Goal: Information Seeking & Learning: Learn about a topic

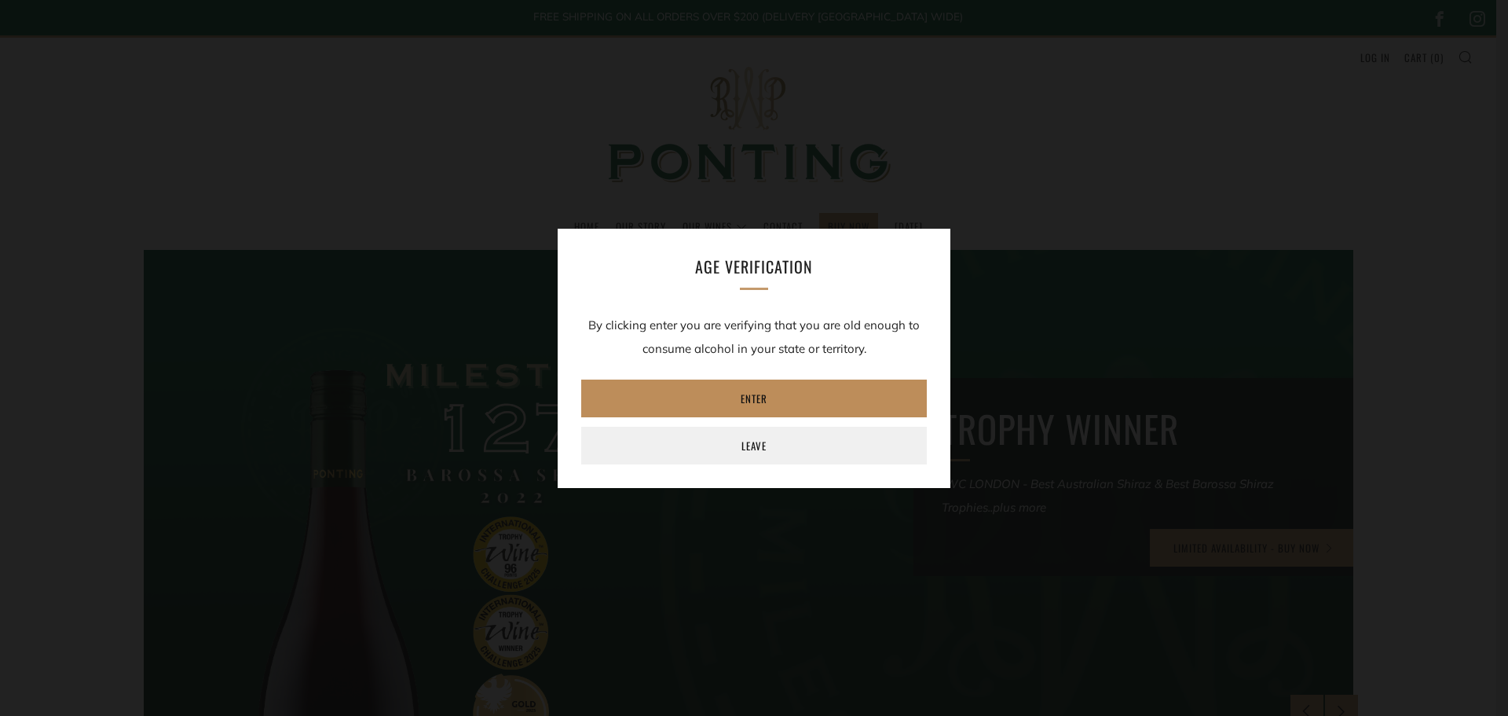
click at [799, 394] on link "Enter" at bounding box center [754, 398] width 346 height 38
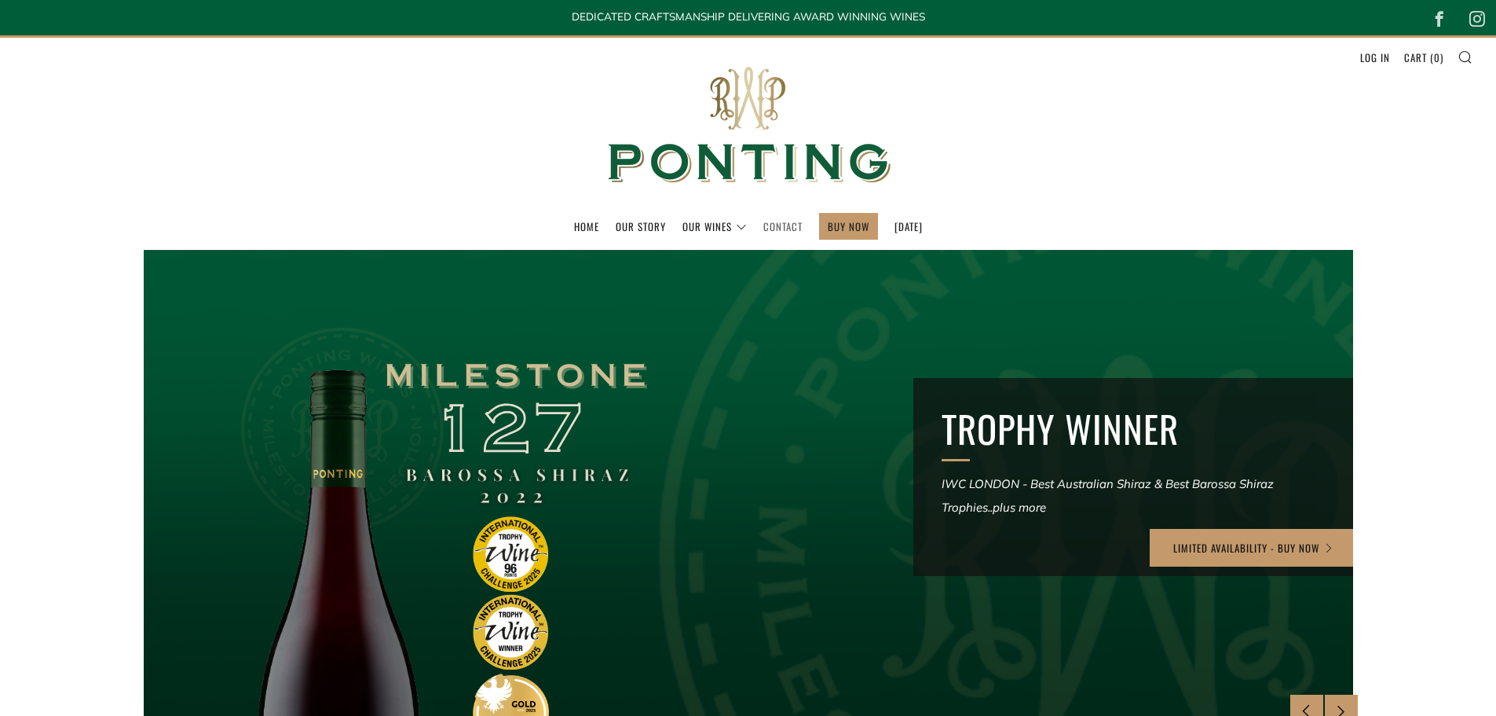
click at [774, 229] on link "Contact" at bounding box center [782, 226] width 39 height 25
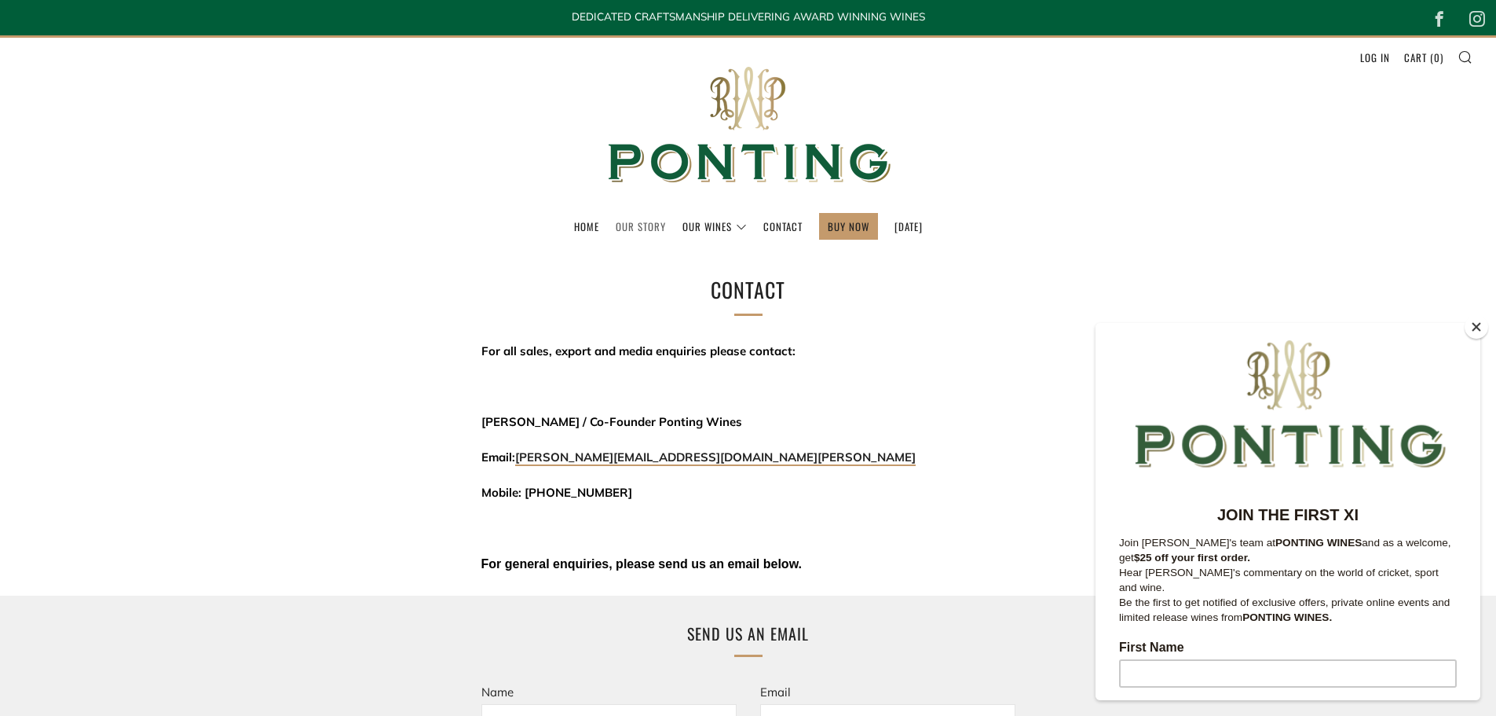
click at [621, 221] on link "Our Story" at bounding box center [641, 226] width 50 height 25
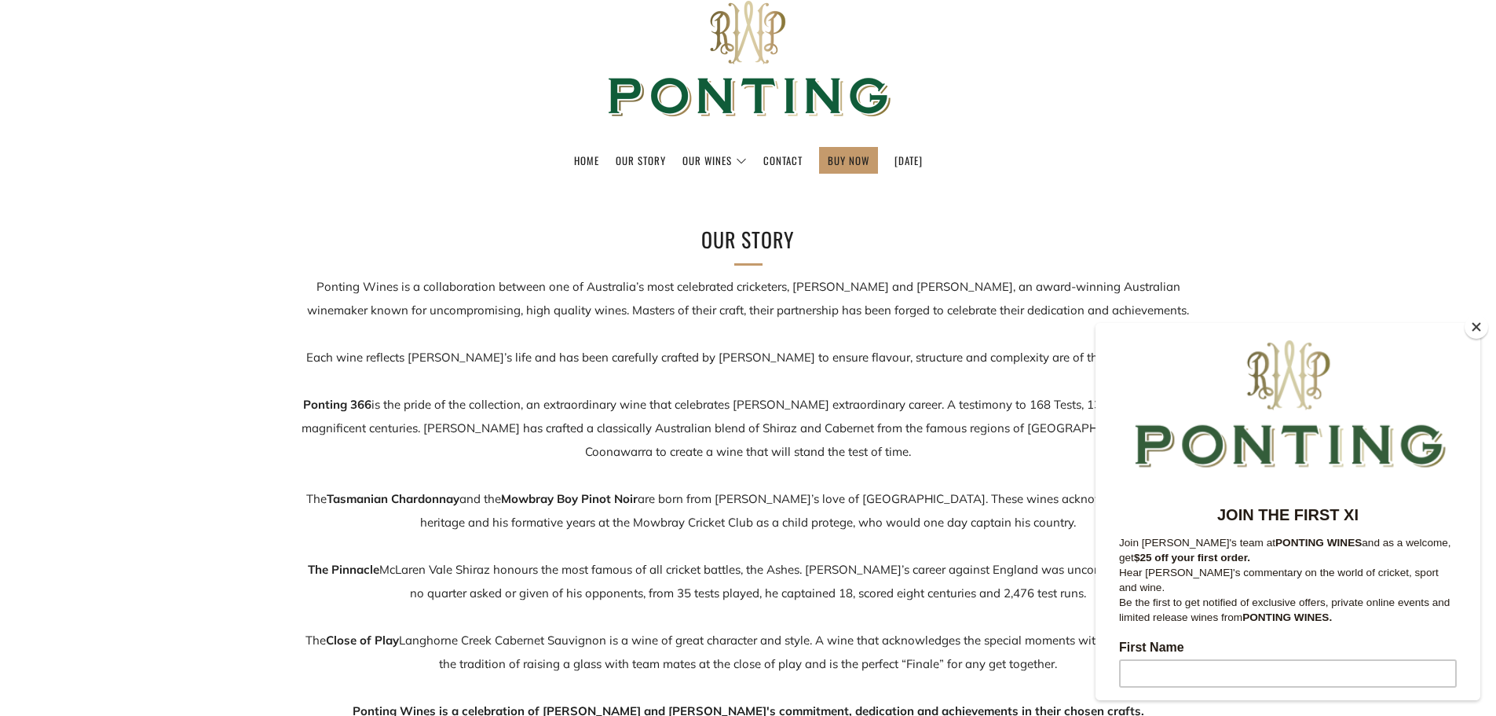
scroll to position [157, 0]
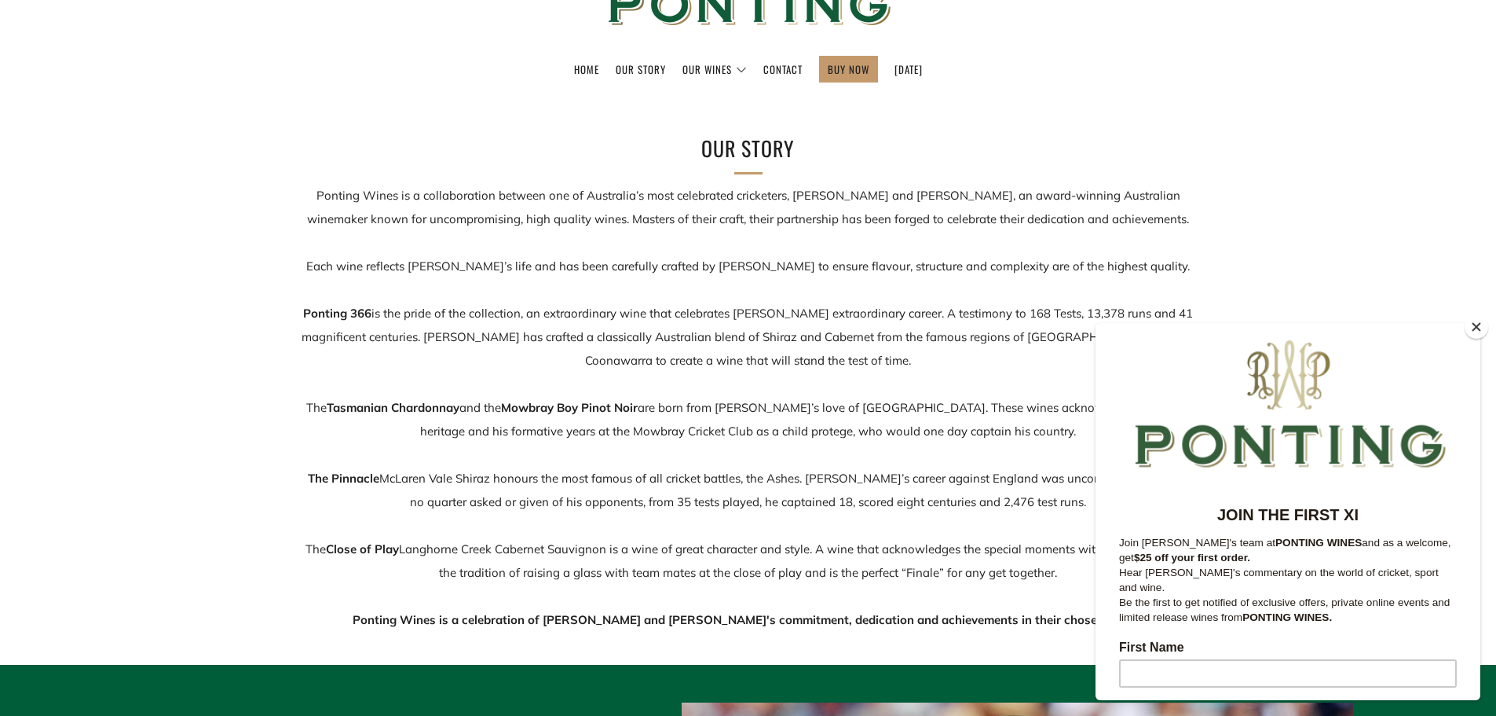
click at [1477, 328] on button "Close" at bounding box center [1477, 327] width 24 height 24
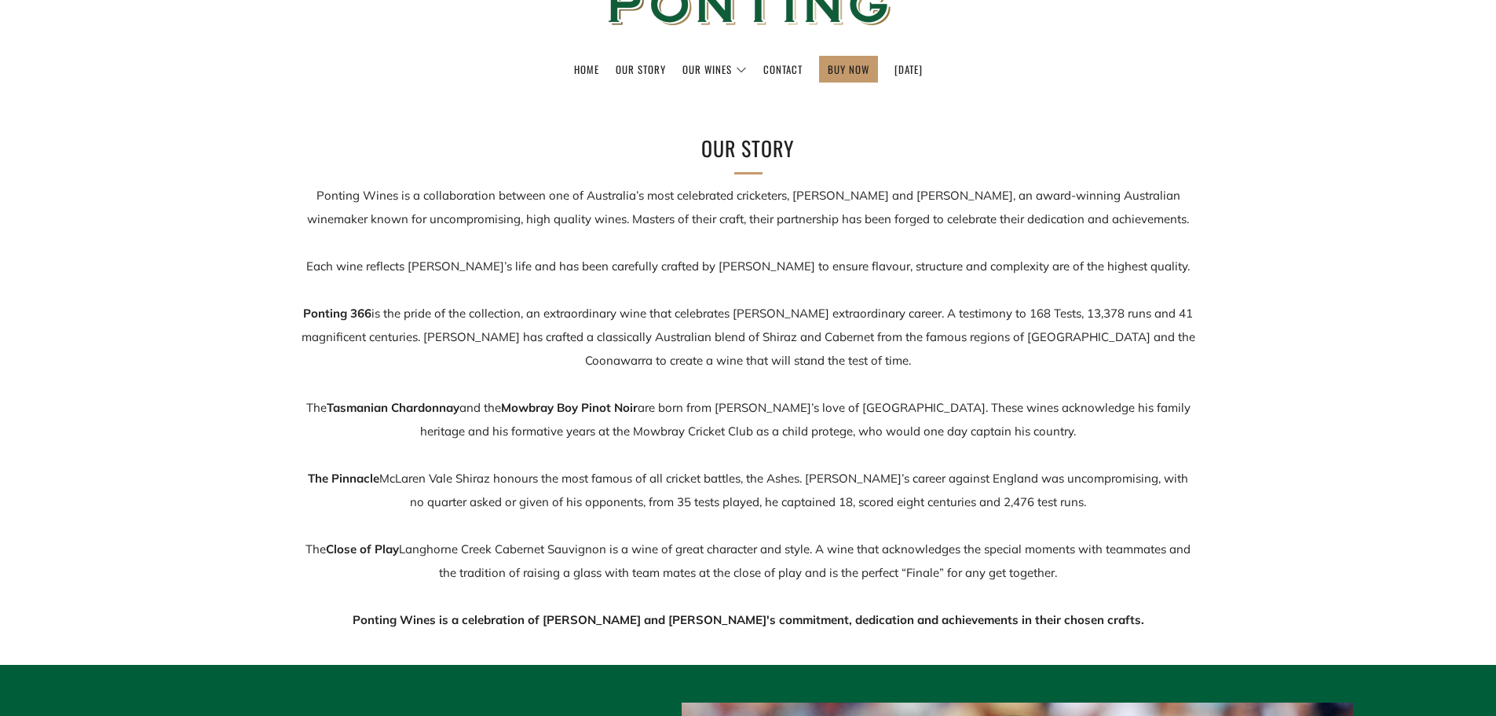
drag, startPoint x: 1098, startPoint y: 574, endPoint x: 435, endPoint y: 302, distance: 716.5
click at [435, 302] on p "Ponting Wines is a collaboration between one of Australia’s most celebrated cri…" at bounding box center [748, 408] width 895 height 448
drag, startPoint x: 435, startPoint y: 302, endPoint x: 494, endPoint y: 335, distance: 67.5
click at [434, 302] on p "Ponting Wines is a collaboration between one of Australia’s most celebrated cri…" at bounding box center [748, 408] width 895 height 448
drag, startPoint x: 957, startPoint y: 252, endPoint x: 958, endPoint y: 261, distance: 8.8
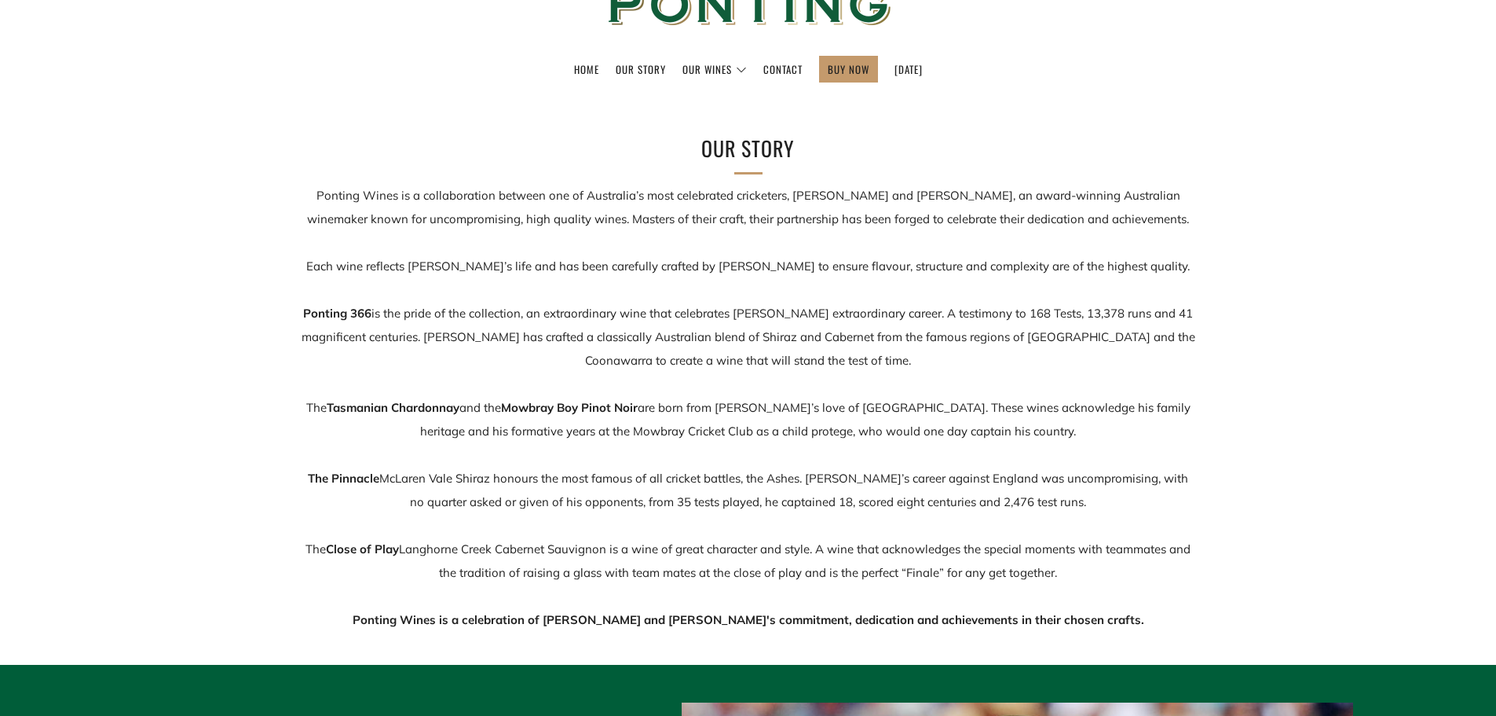
click at [957, 254] on p "Ponting Wines is a collaboration between one of Australia’s most celebrated cri…" at bounding box center [748, 408] width 895 height 448
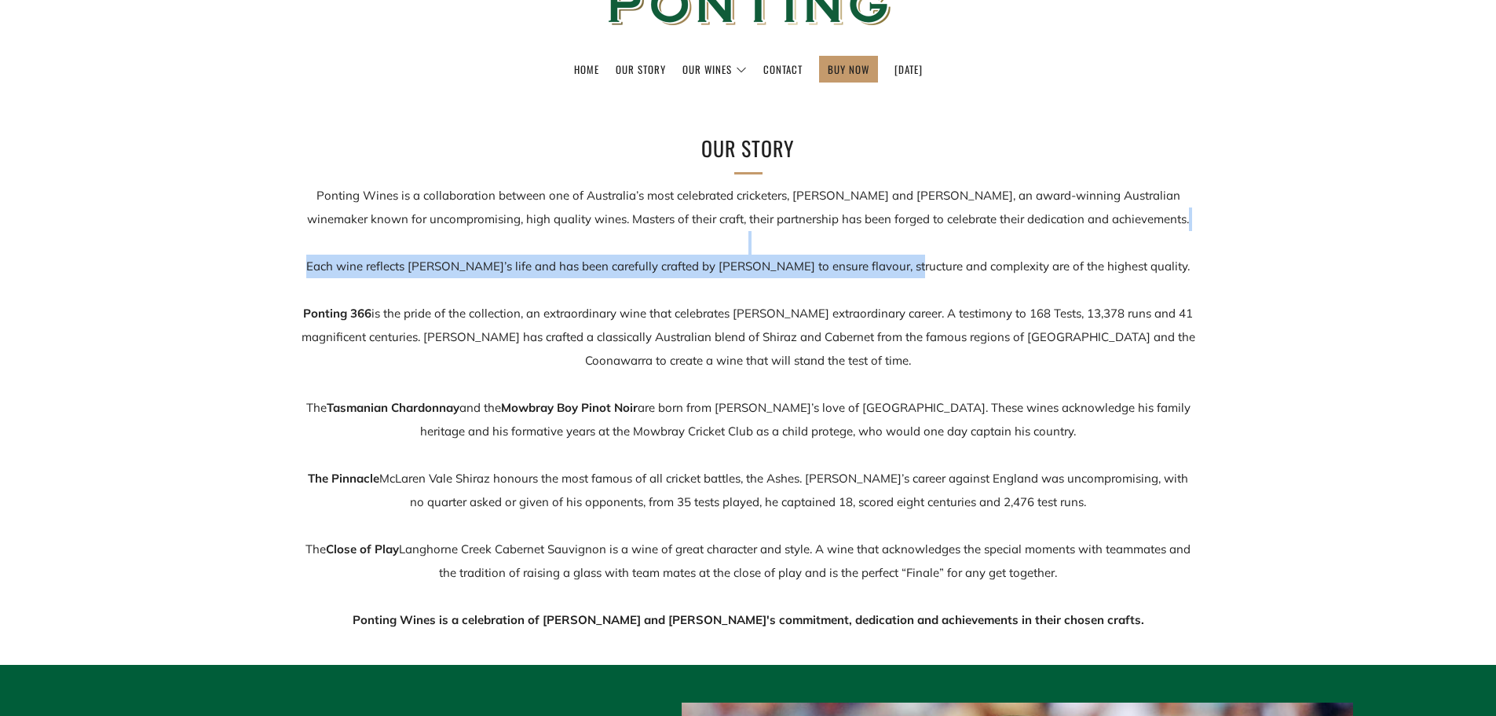
drag, startPoint x: 1109, startPoint y: 115, endPoint x: 1116, endPoint y: 101, distance: 16.5
click at [1109, 112] on section "Our Story Ponting Wines is a collaboration between one of Australia’s most cele…" at bounding box center [748, 362] width 1496 height 539
